Goal: Transaction & Acquisition: Purchase product/service

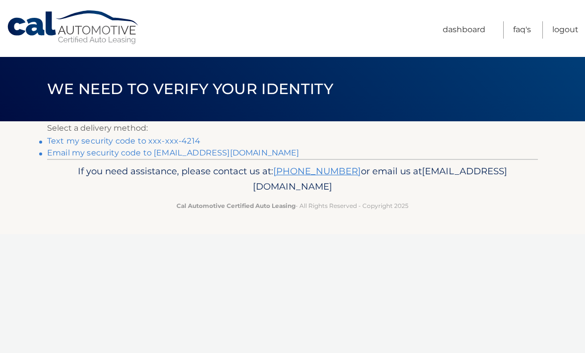
click at [170, 139] on link "Text my security code to xxx-xxx-4214" at bounding box center [123, 140] width 153 height 9
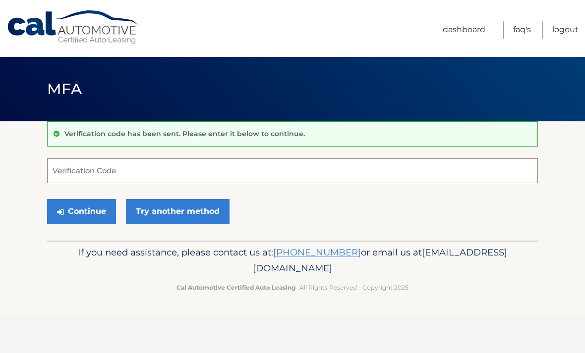
click at [108, 170] on input "Verification Code" at bounding box center [292, 171] width 491 height 25
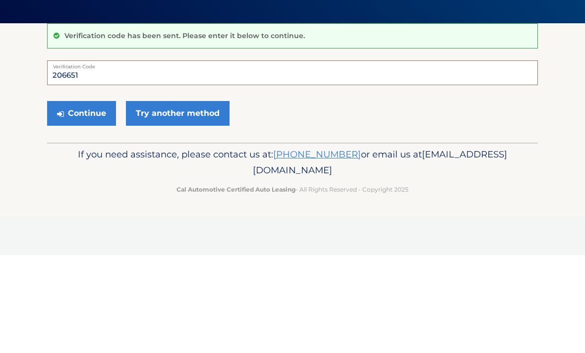
type input "206651"
click at [92, 199] on button "Continue" at bounding box center [81, 211] width 69 height 25
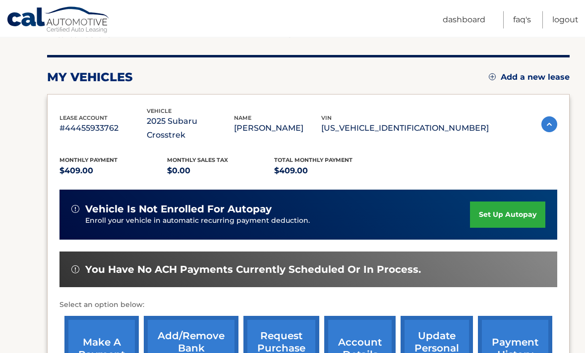
scroll to position [115, 0]
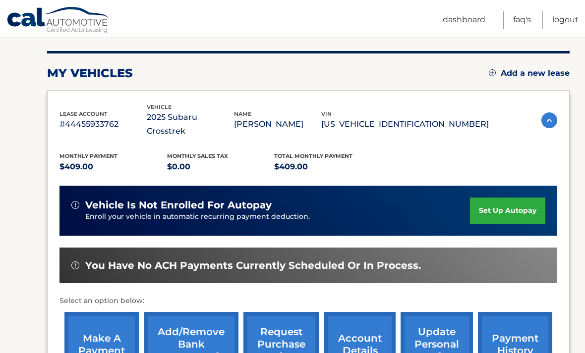
click at [106, 337] on link "make a payment" at bounding box center [101, 344] width 74 height 65
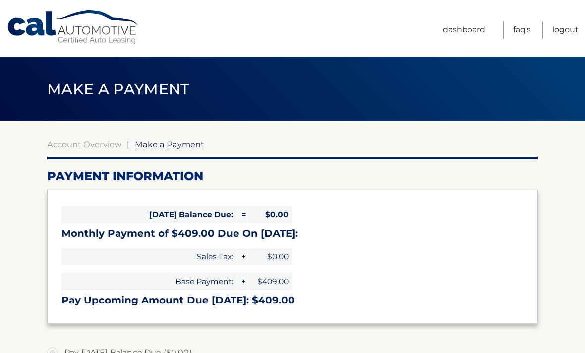
select select "MGI3YWIyMGYtZTRmNi00YzM4LTk0Y2ItNmUzZTkzM2JjYTRi"
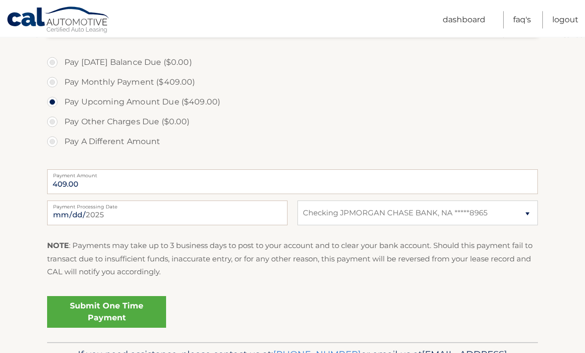
scroll to position [321, 0]
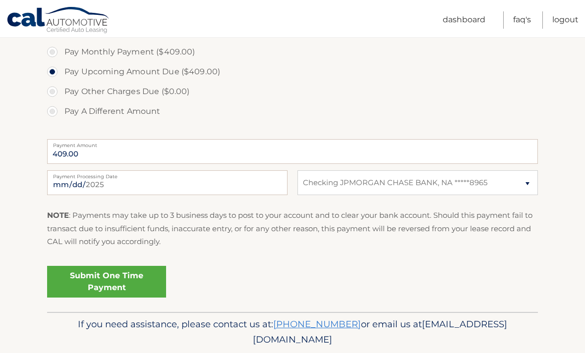
click at [135, 281] on link "Submit One Time Payment" at bounding box center [106, 282] width 119 height 32
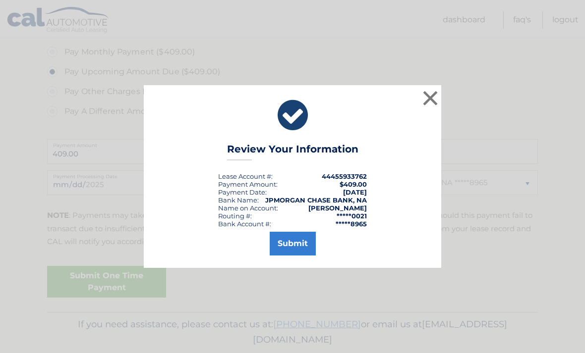
click at [303, 256] on button "Submit" at bounding box center [293, 244] width 46 height 24
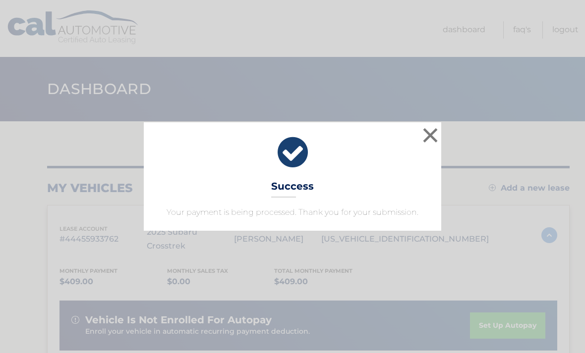
click at [433, 135] on button "×" at bounding box center [430, 135] width 20 height 20
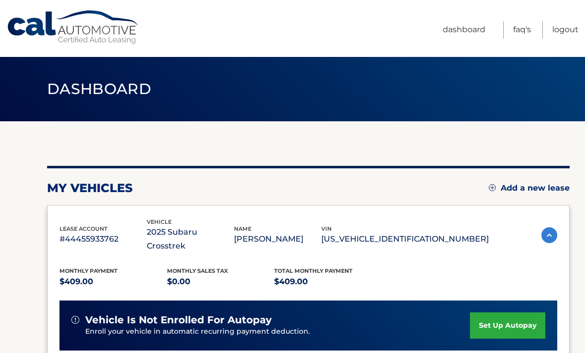
click at [566, 28] on link "Logout" at bounding box center [565, 29] width 26 height 17
